Goal: Task Accomplishment & Management: Manage account settings

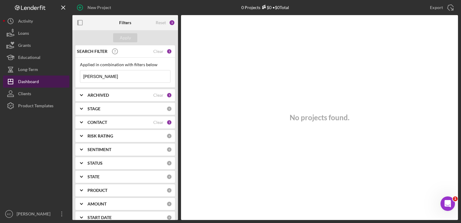
click at [39, 84] on button "Icon/Dashboard Dashboard" at bounding box center [36, 81] width 66 height 12
click at [38, 83] on div "Dashboard" at bounding box center [28, 82] width 21 height 14
drag, startPoint x: 107, startPoint y: 75, endPoint x: 52, endPoint y: 75, distance: 55.5
click at [52, 75] on div "New Project 0 Projects $0 • $0 Total Export Icon/Export Filters Reset 3 Apply S…" at bounding box center [230, 110] width 455 height 220
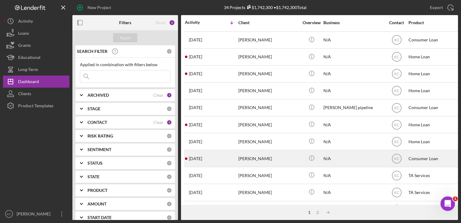
scroll to position [30, 0]
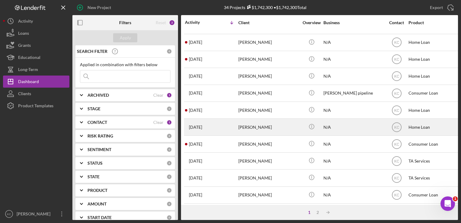
click at [260, 129] on div "[PERSON_NAME]" at bounding box center [268, 127] width 60 height 16
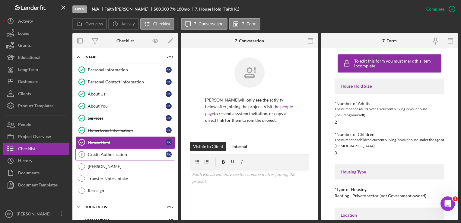
click at [108, 157] on link "Credit Authorization 8 Credit Authorization F K" at bounding box center [125, 154] width 100 height 12
